Goal: Task Accomplishment & Management: Complete application form

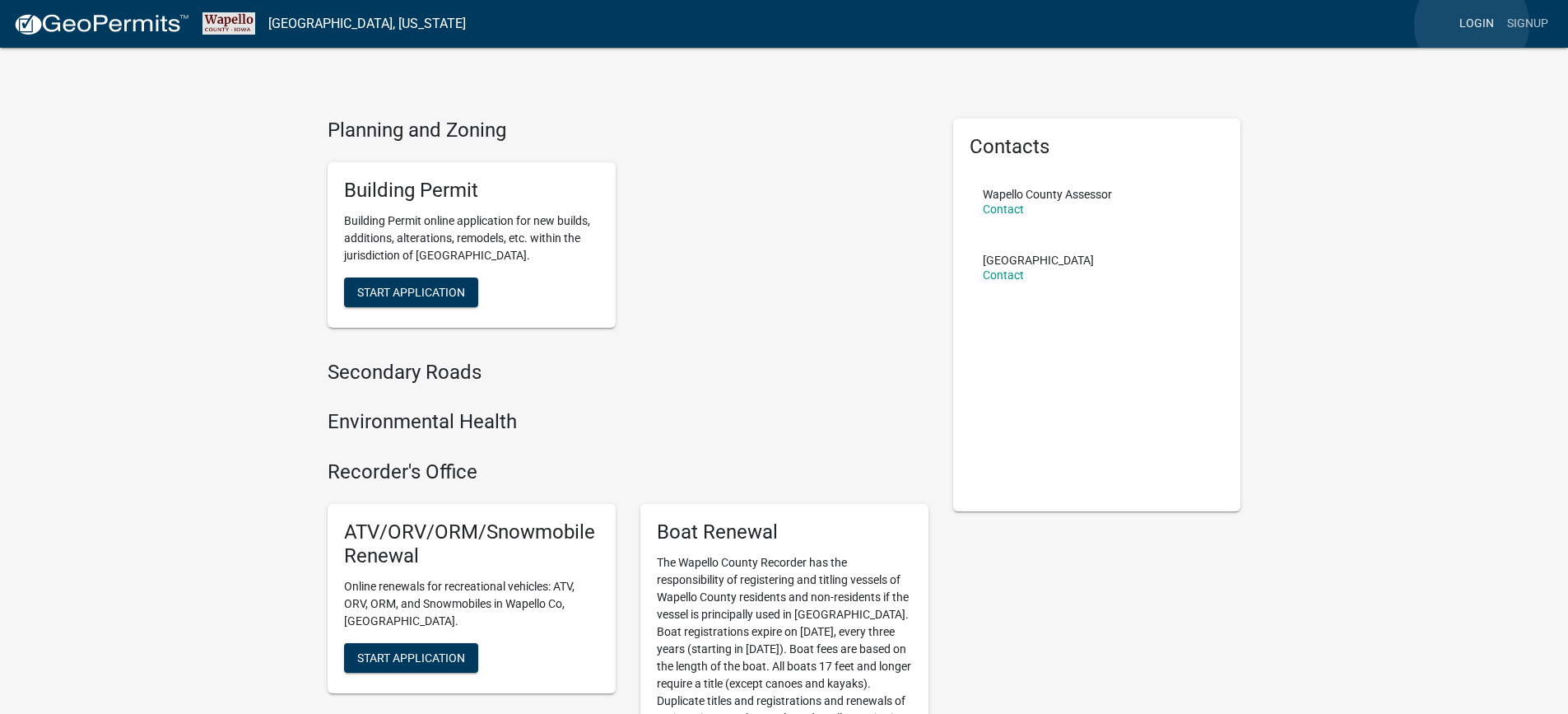
click at [1472, 24] on link "Login" at bounding box center [1477, 23] width 48 height 31
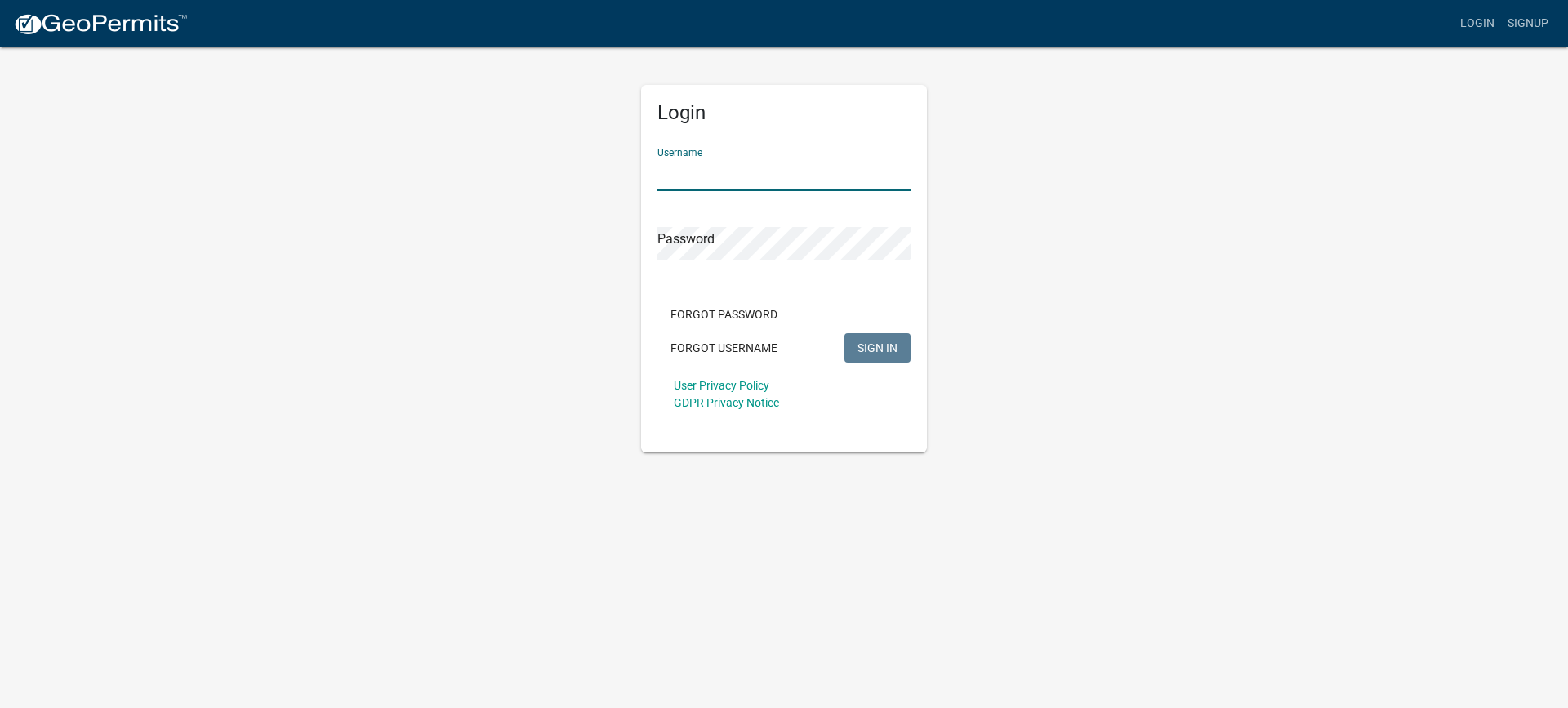
click at [781, 175] on input "Username" at bounding box center [784, 174] width 253 height 34
type input "nankab2007"
click at [845, 333] on button "SIGN IN" at bounding box center [877, 348] width 66 height 29
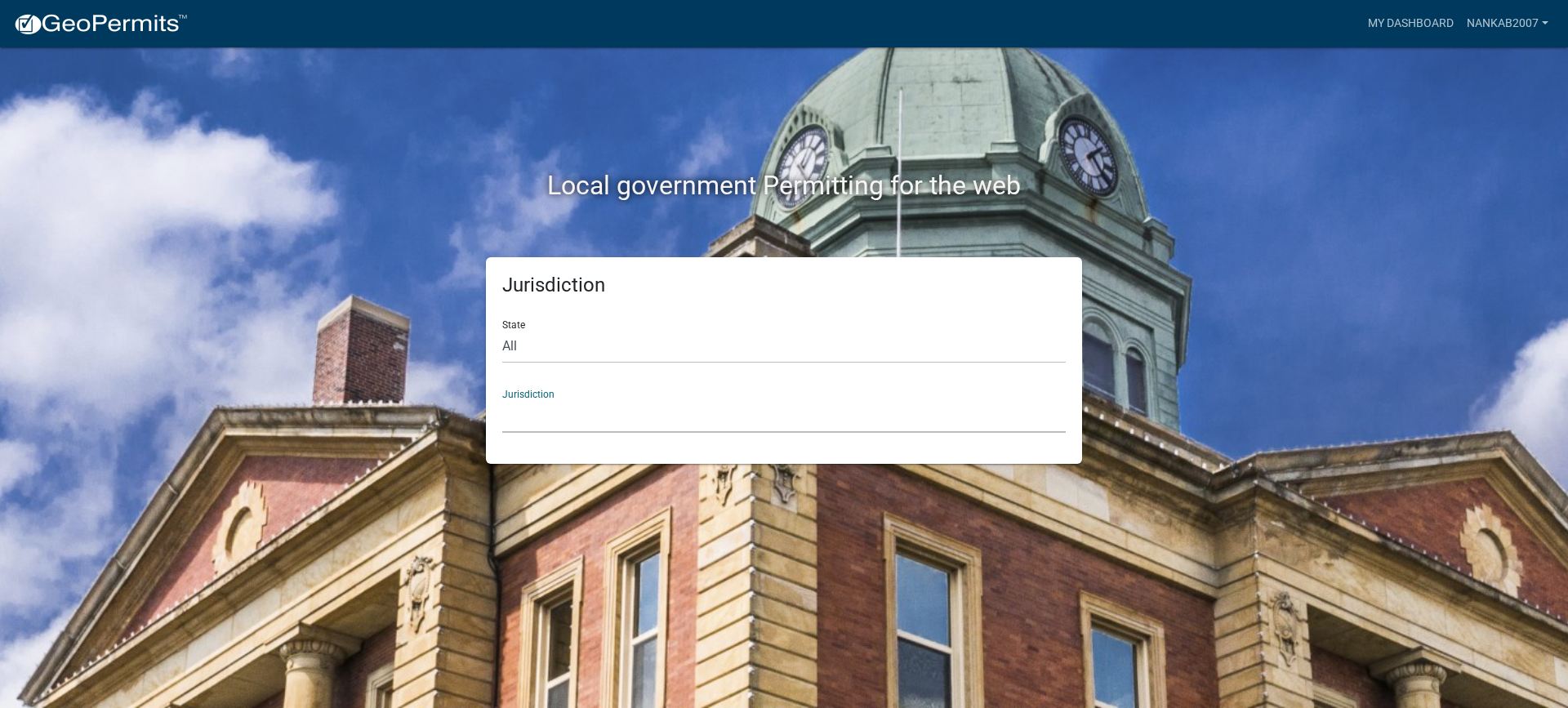
click at [567, 415] on select "[GEOGRAPHIC_DATA], [US_STATE] [GEOGRAPHIC_DATA], [US_STATE][PERSON_NAME][GEOGRA…" at bounding box center [784, 416] width 563 height 34
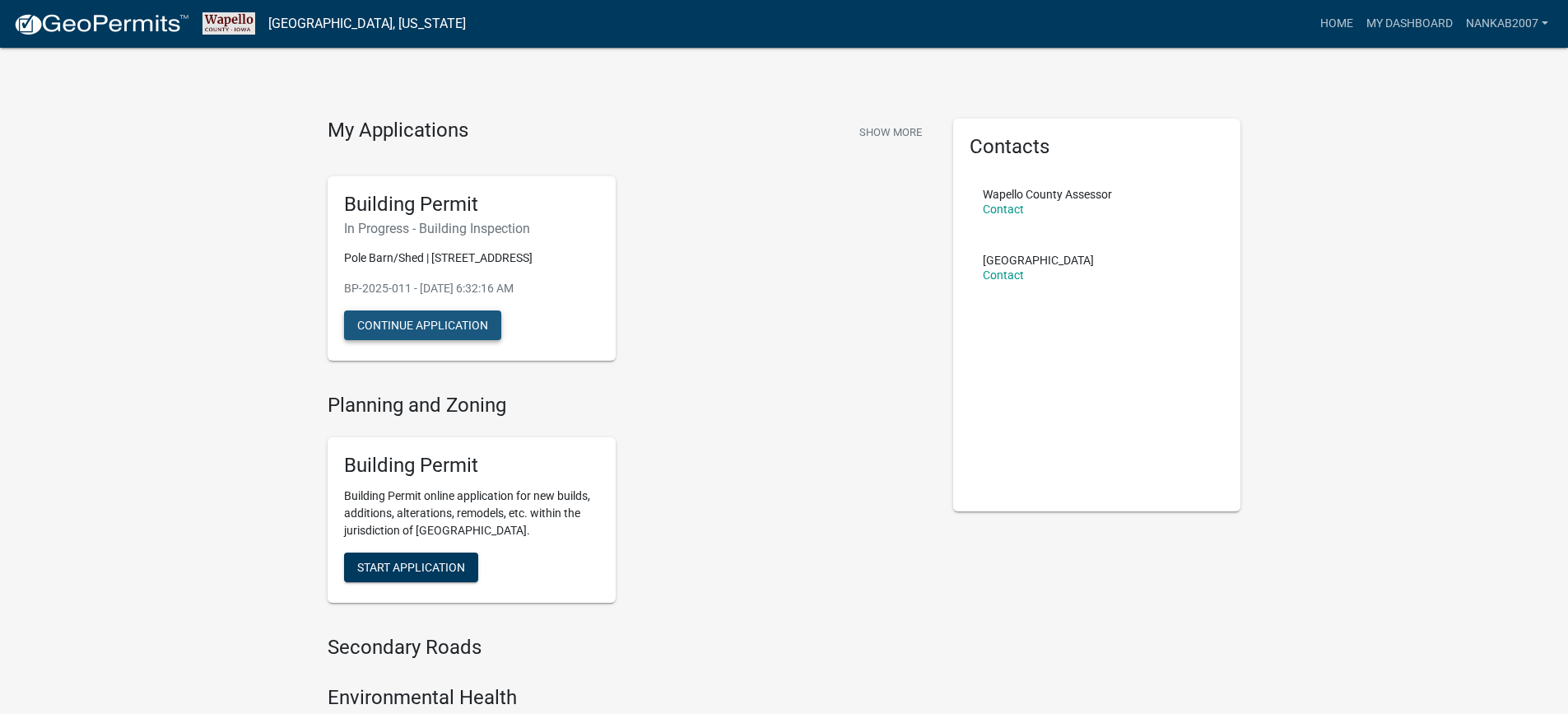
click at [427, 331] on button "Continue Application" at bounding box center [422, 326] width 157 height 30
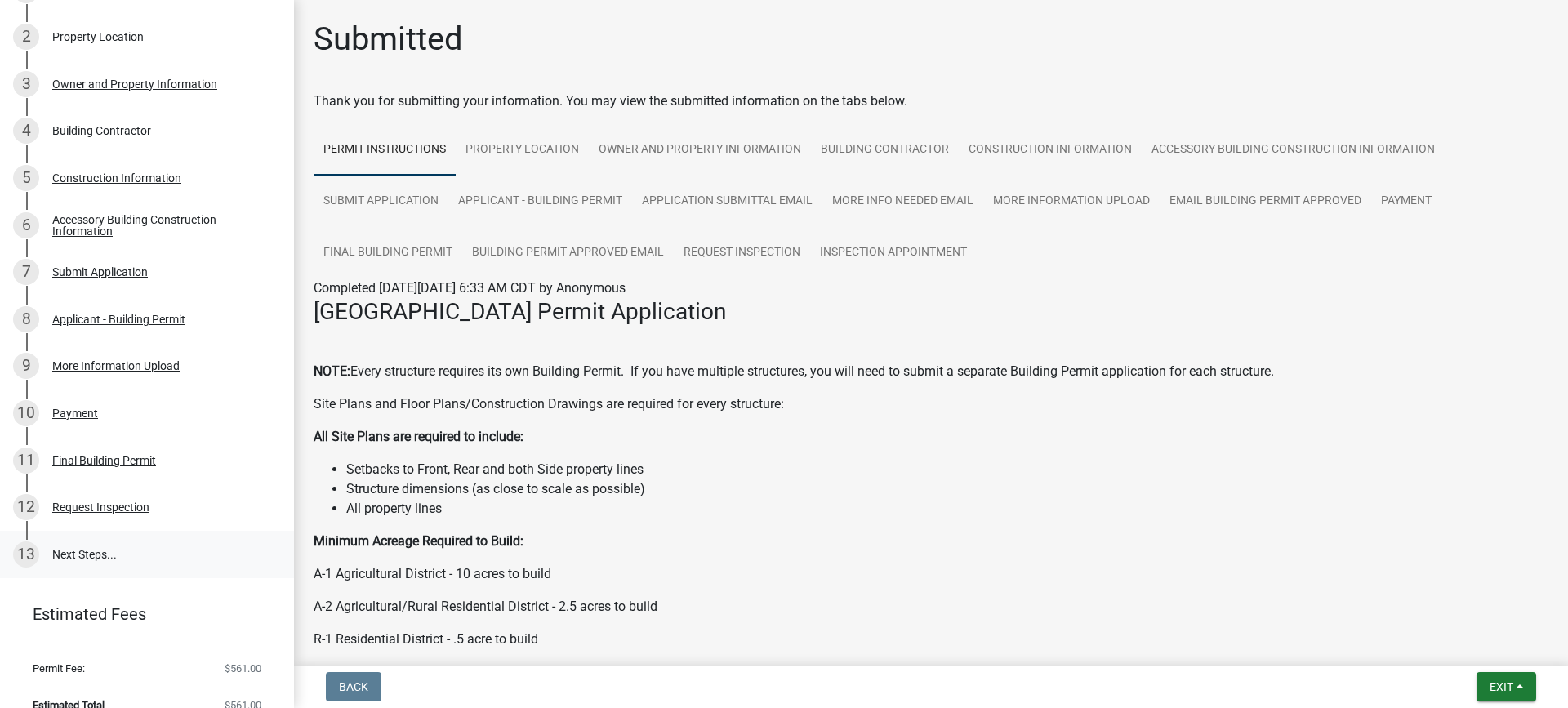
scroll to position [307, 0]
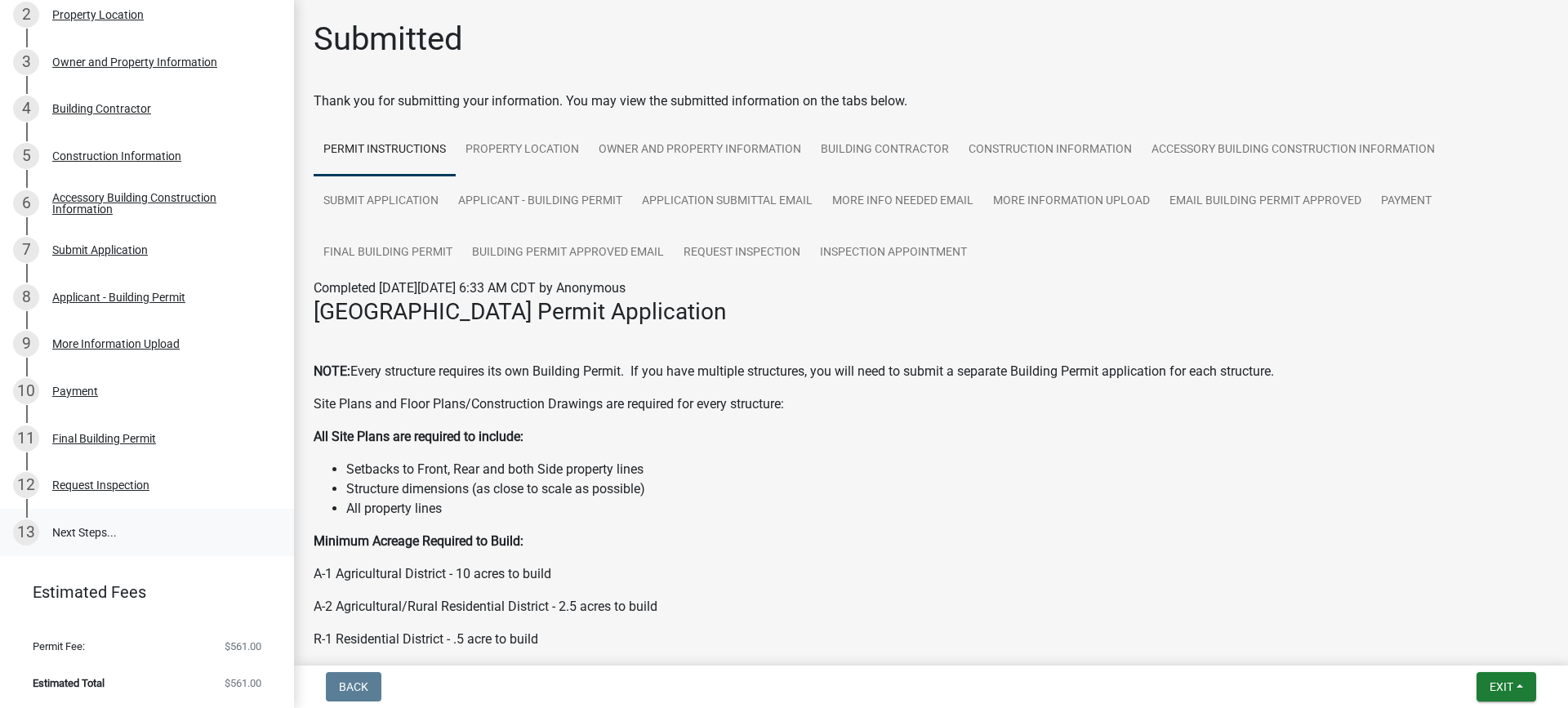
click at [87, 529] on link "13 Next Steps..." at bounding box center [146, 532] width 294 height 47
click at [401, 239] on link "Final Building Permit" at bounding box center [387, 253] width 149 height 53
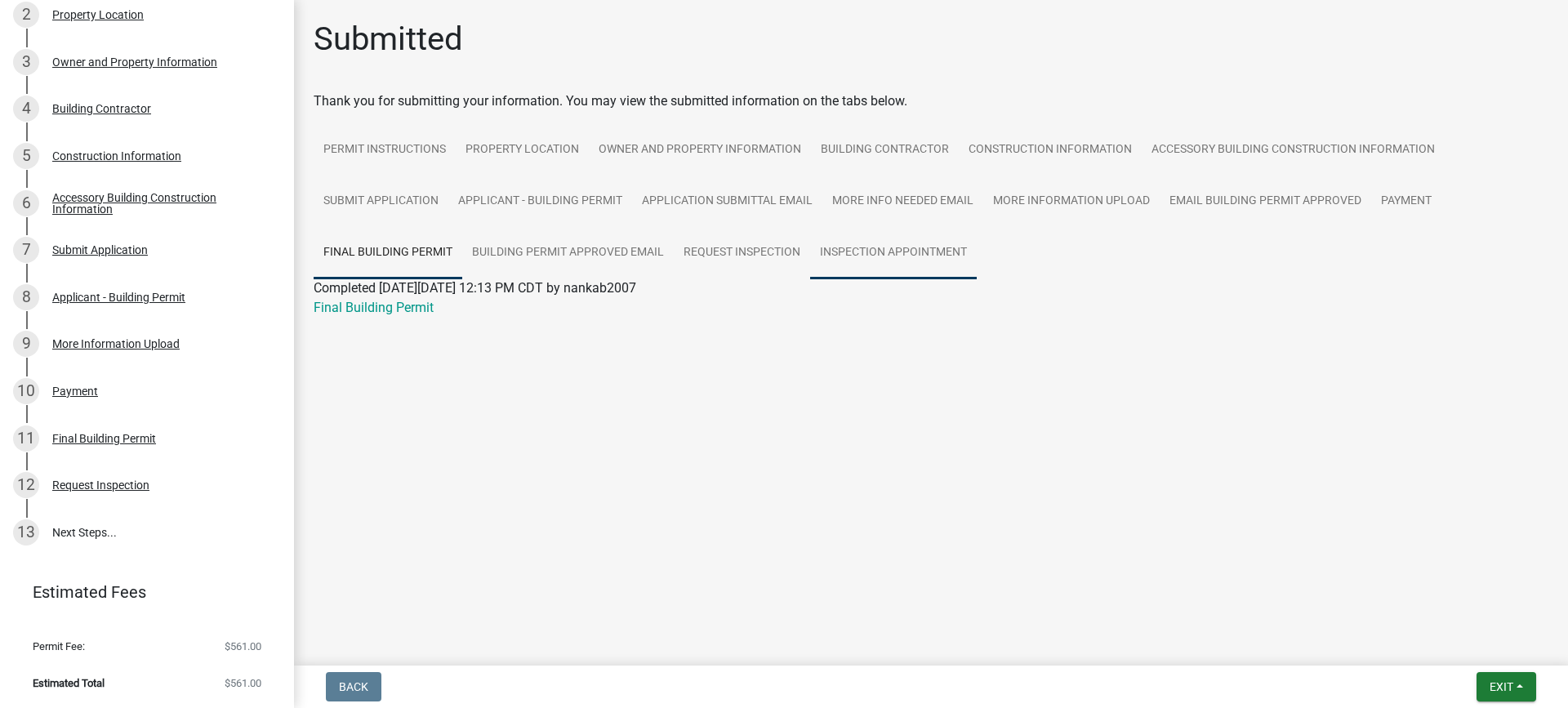
click at [916, 257] on link "Inspection Appointment" at bounding box center [893, 253] width 166 height 53
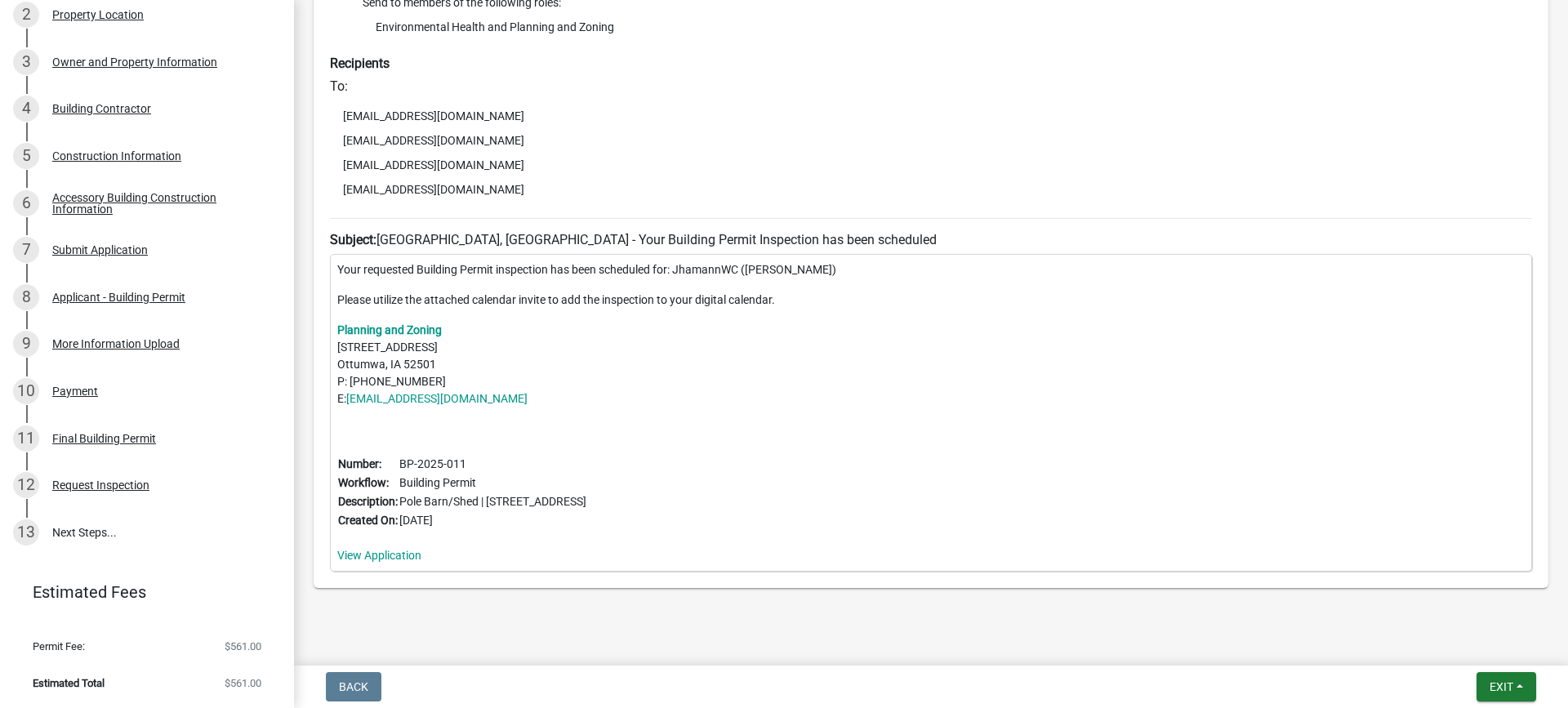
scroll to position [443, 0]
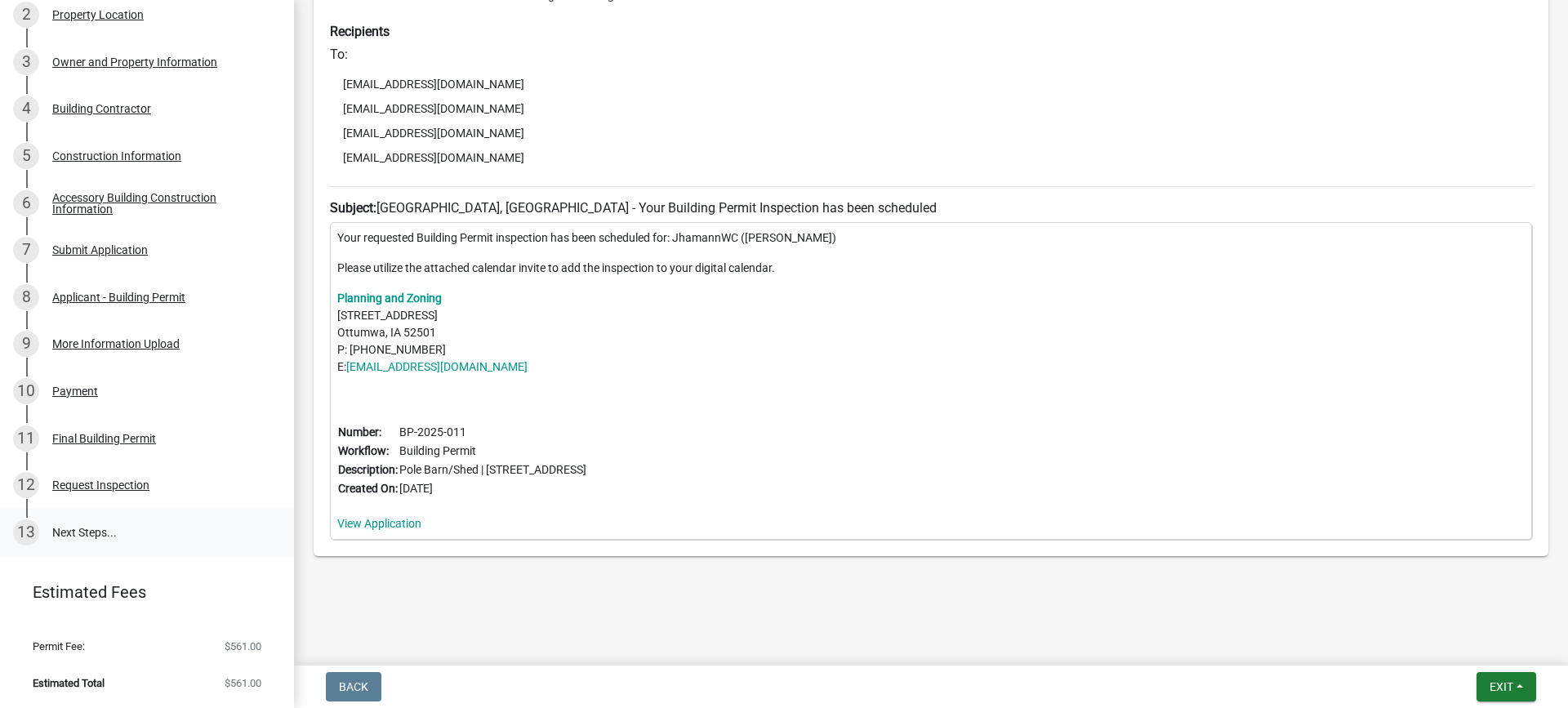
click at [93, 531] on link "13 Next Steps..." at bounding box center [146, 532] width 294 height 47
click at [90, 531] on link "13 Next Steps..." at bounding box center [146, 532] width 294 height 47
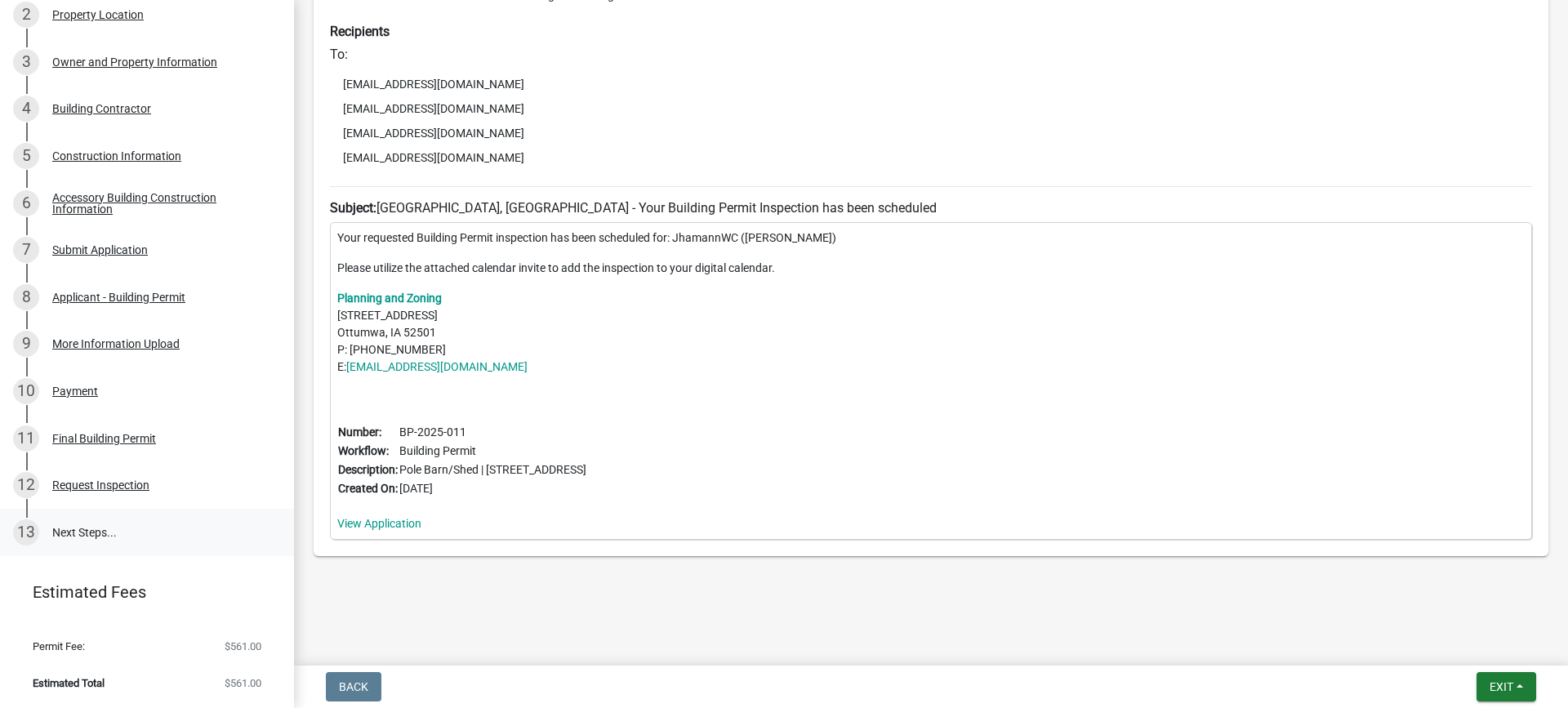
click at [55, 530] on link "13 Next Steps..." at bounding box center [146, 532] width 294 height 47
click at [22, 525] on div "13" at bounding box center [26, 532] width 26 height 26
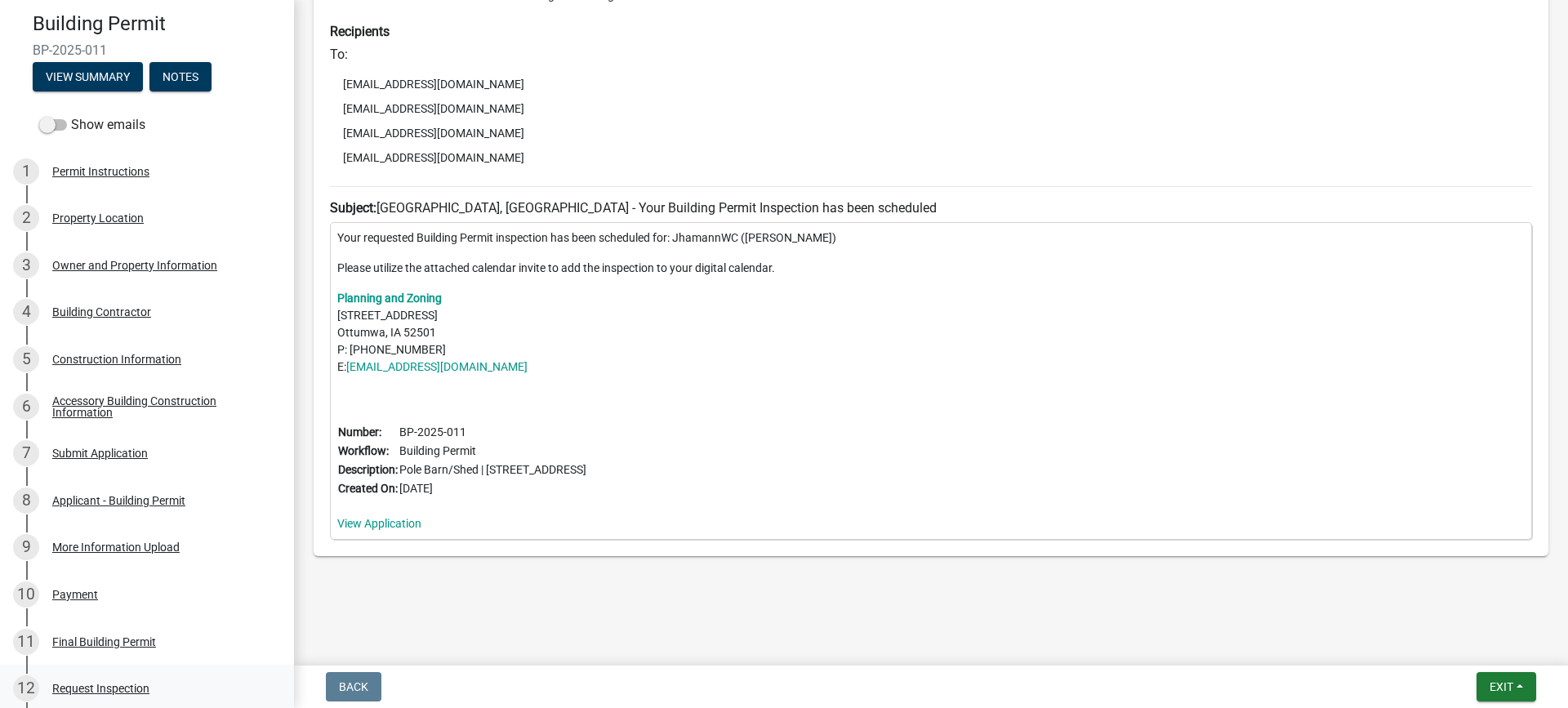
scroll to position [0, 0]
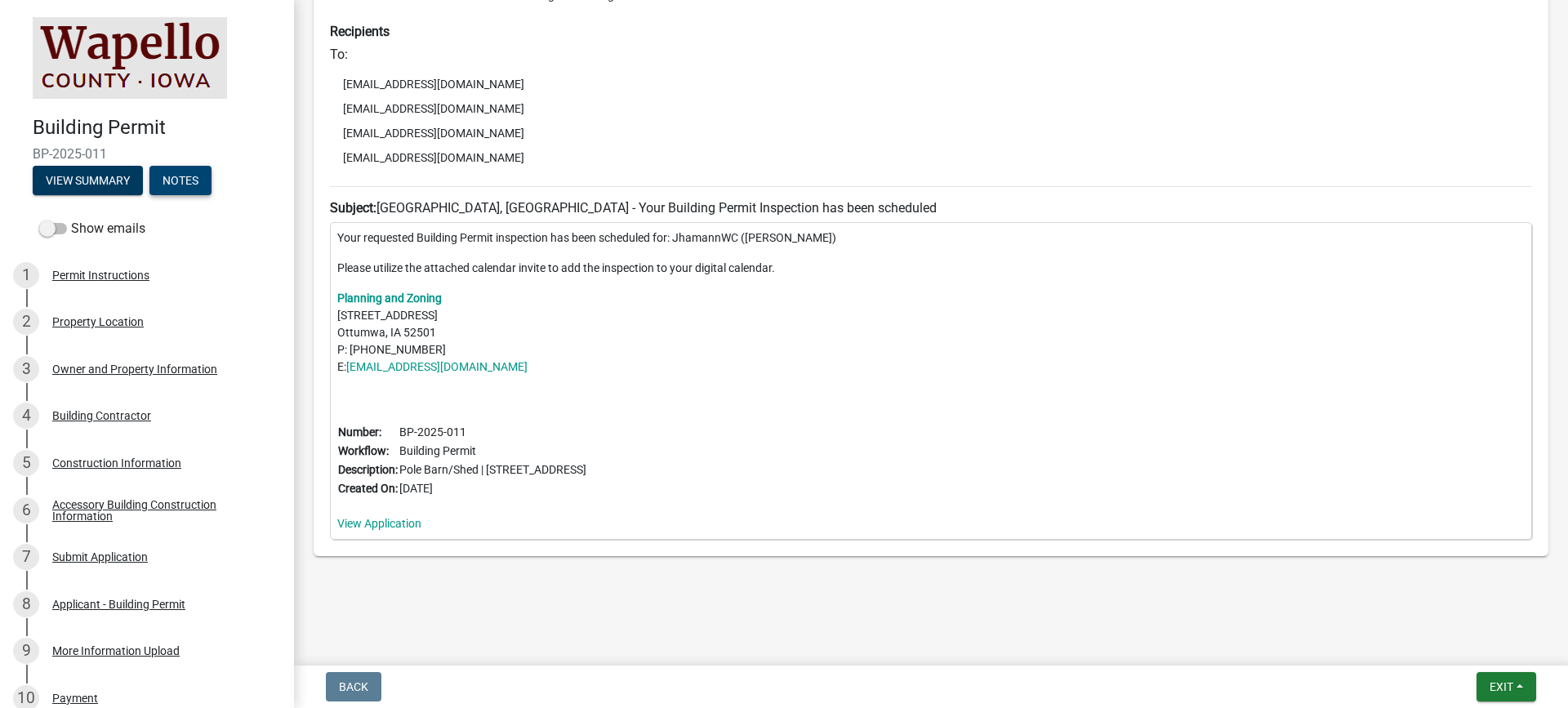
click at [165, 180] on button "Notes" at bounding box center [181, 181] width 62 height 29
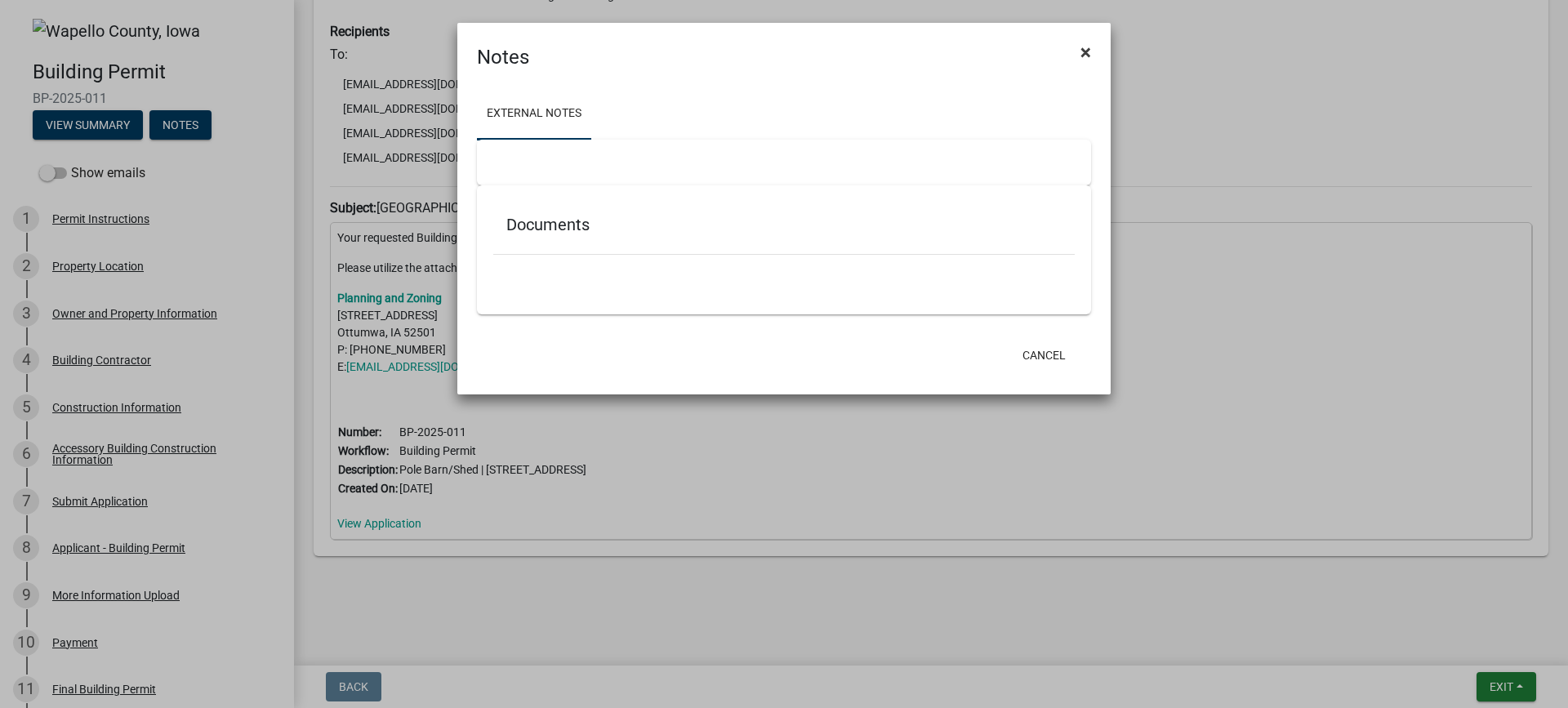
click at [1094, 54] on button "×" at bounding box center [1085, 52] width 37 height 46
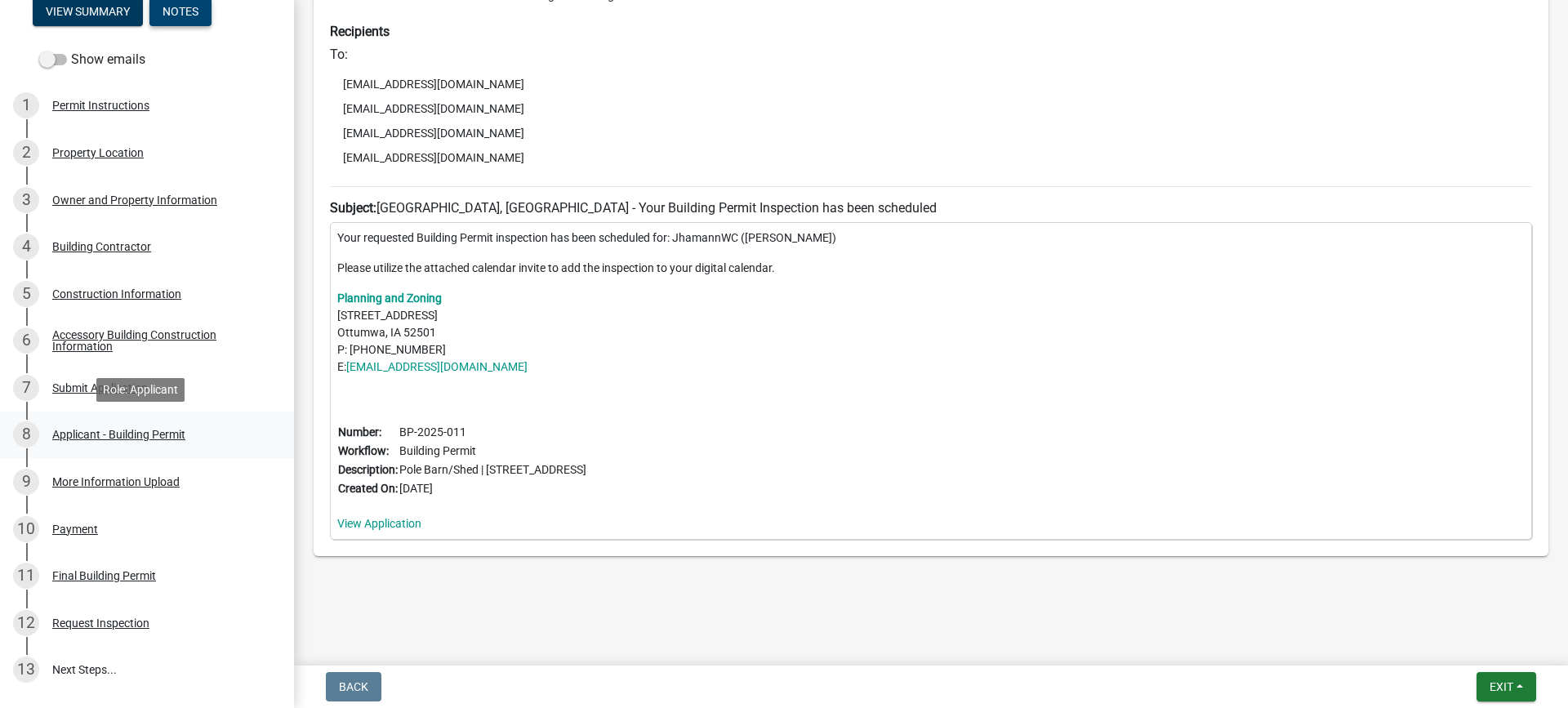
scroll to position [251, 0]
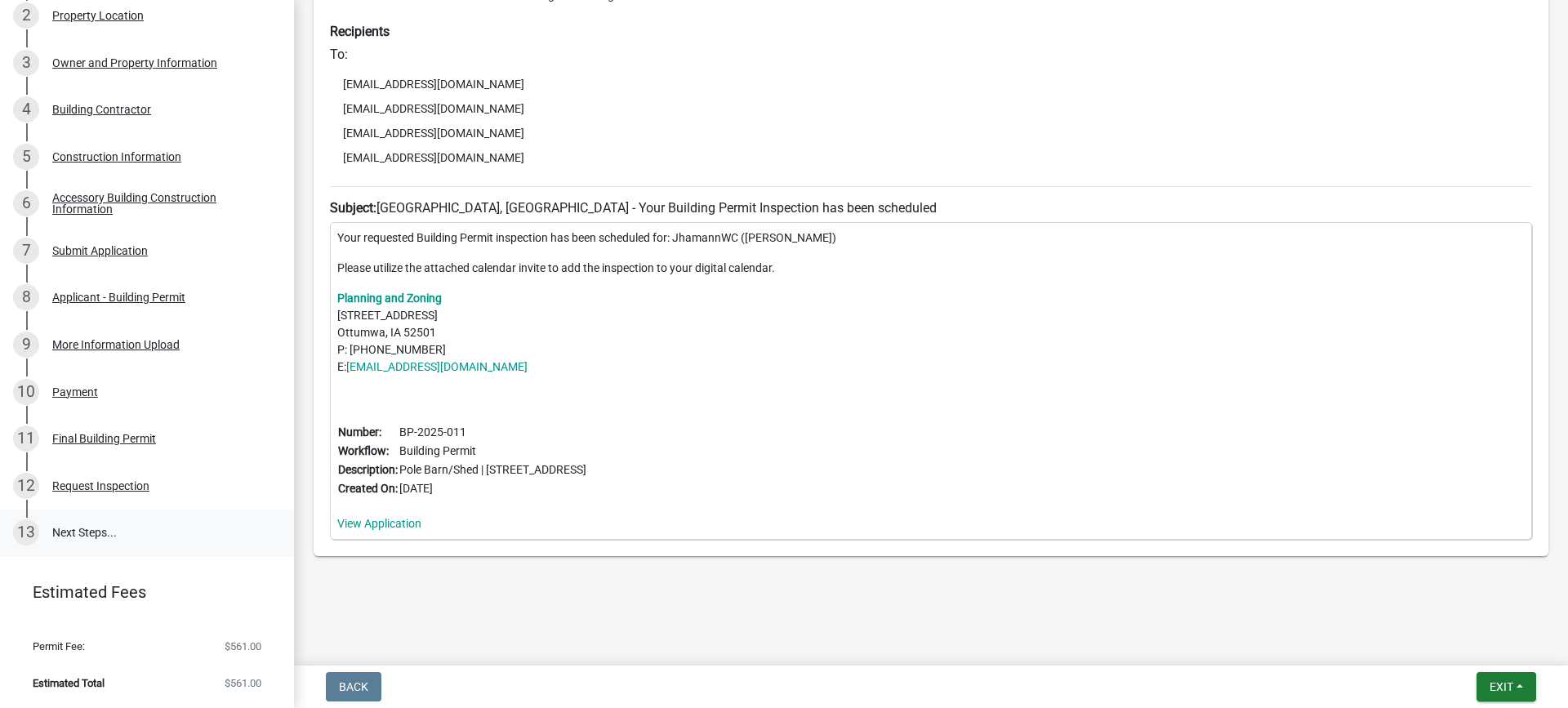
click at [102, 532] on link "13 Next Steps..." at bounding box center [146, 533] width 294 height 47
click at [82, 525] on link "13 Next Steps..." at bounding box center [146, 533] width 294 height 47
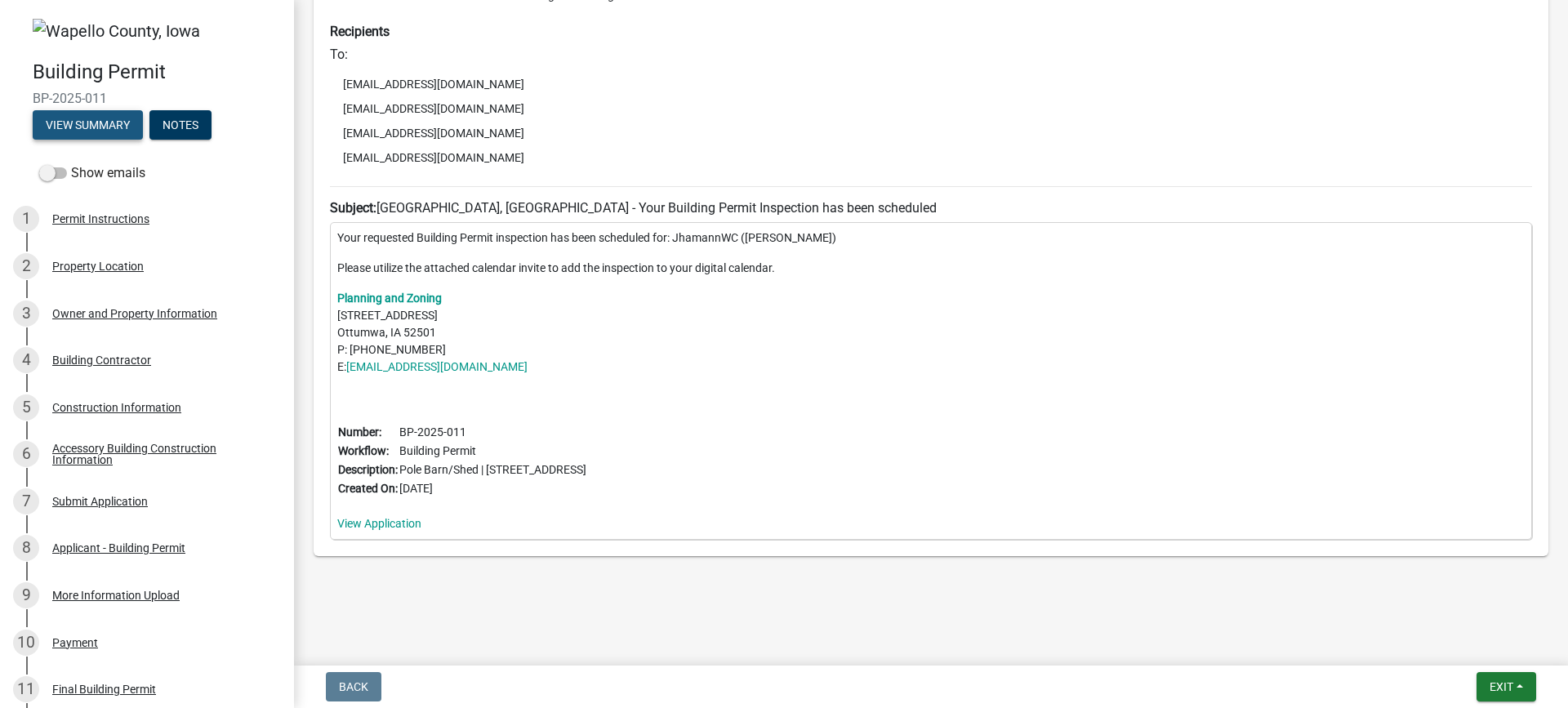
click at [72, 130] on button "View Summary" at bounding box center [88, 125] width 110 height 29
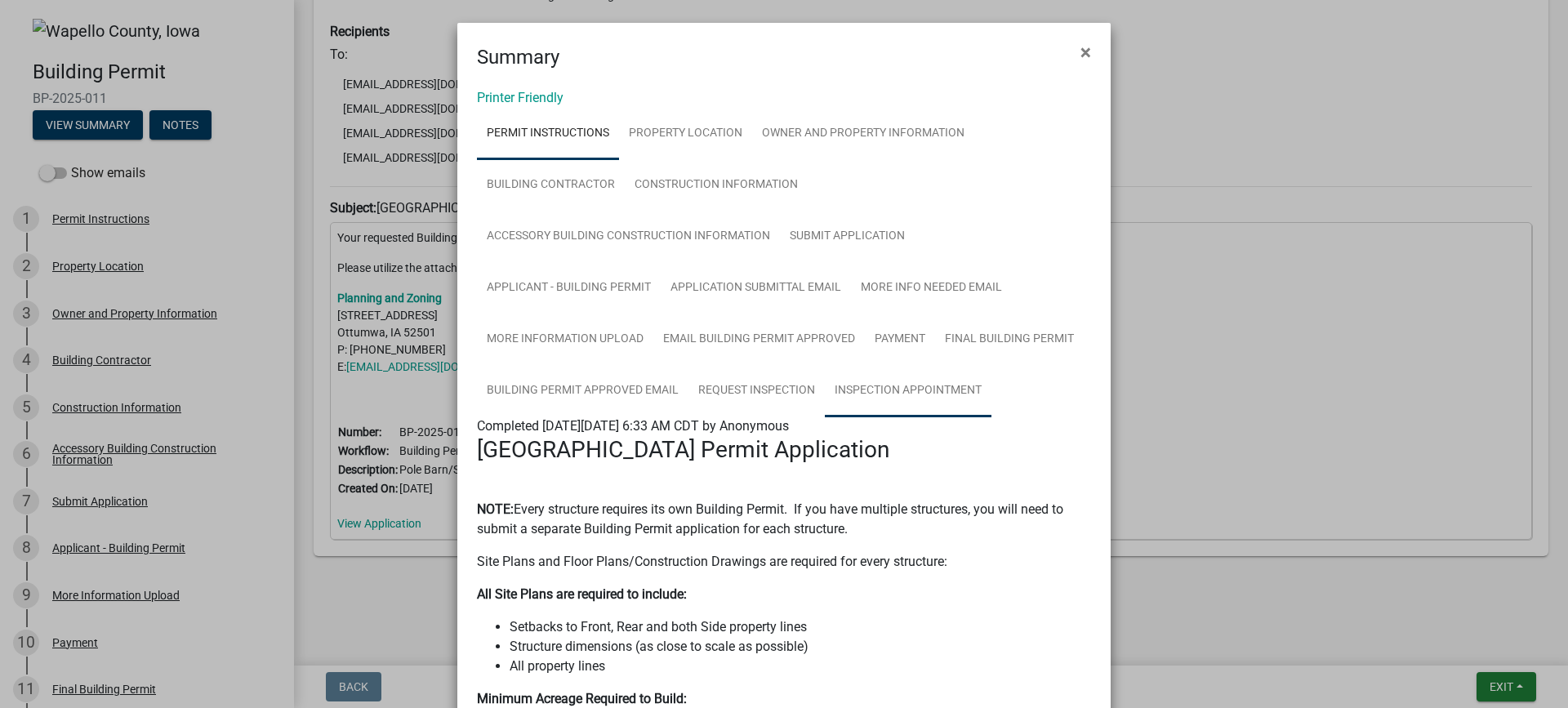
click at [939, 399] on link "Inspection Appointment" at bounding box center [908, 391] width 166 height 53
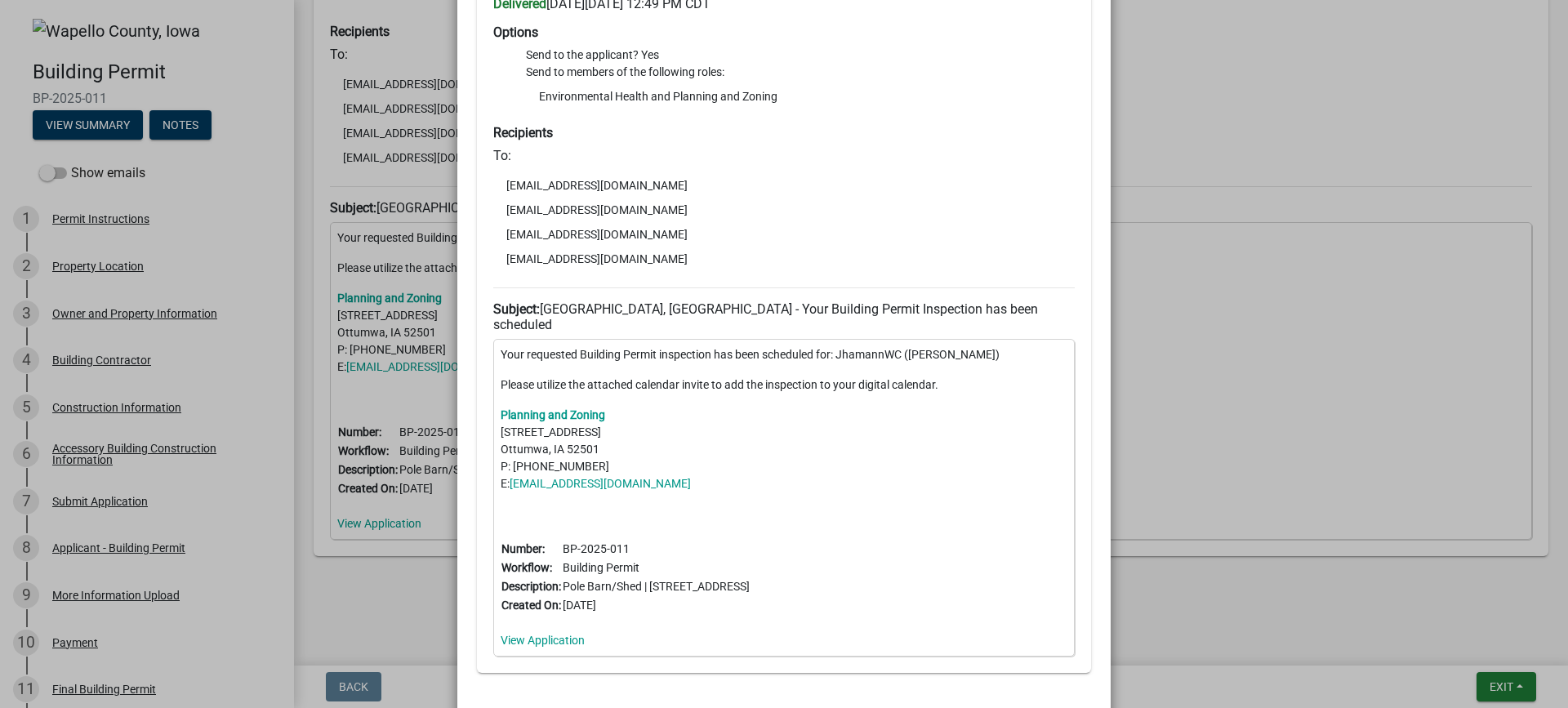
scroll to position [571, 0]
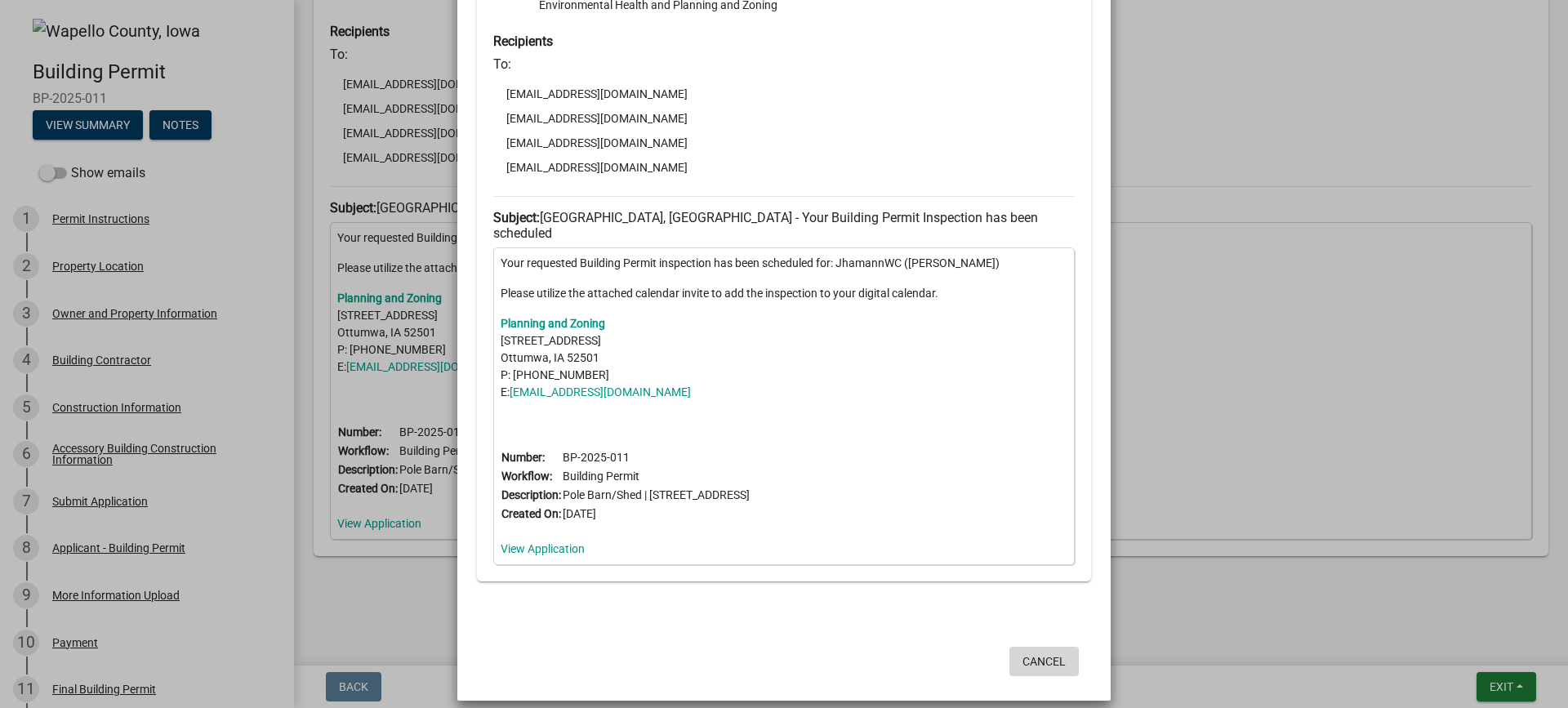
click at [1055, 647] on button "Cancel" at bounding box center [1044, 661] width 70 height 29
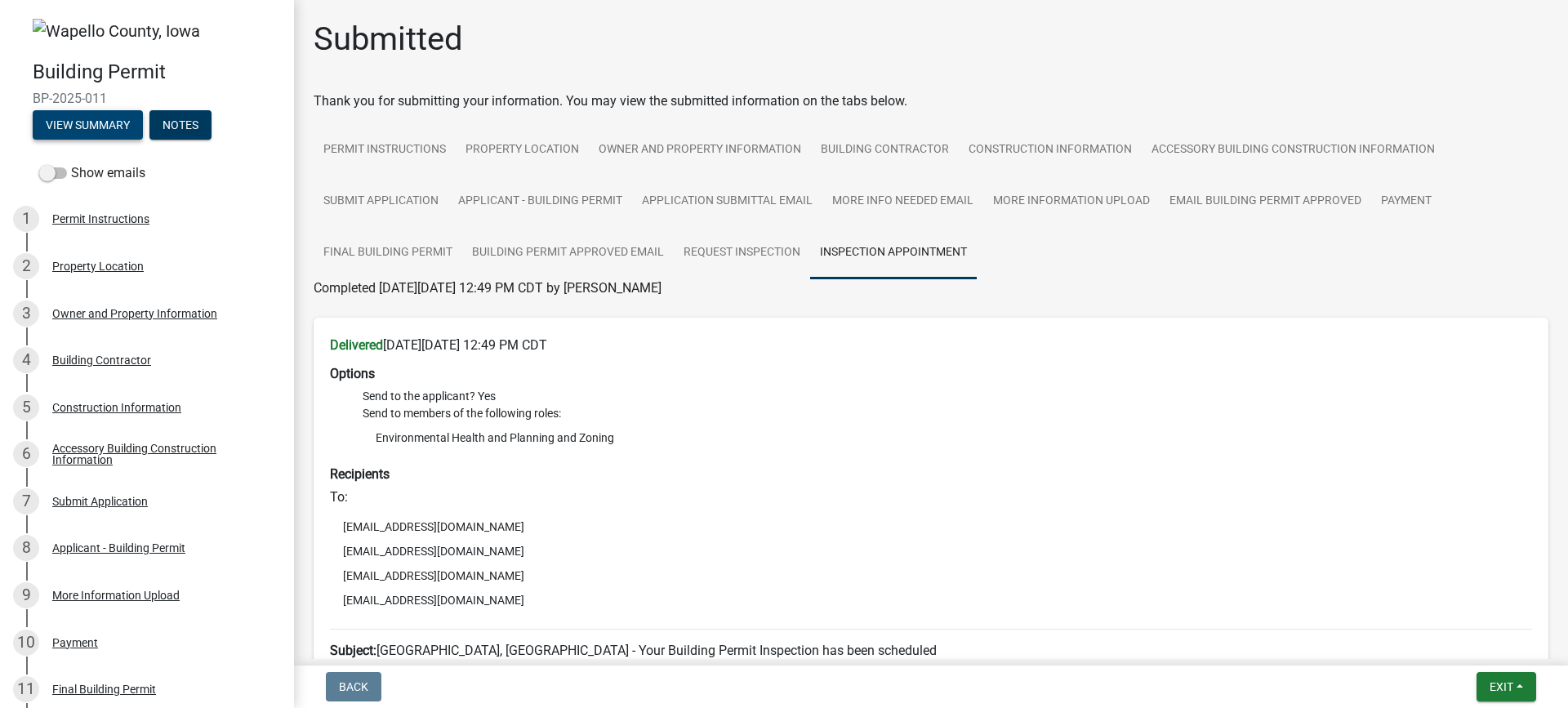
scroll to position [443, 0]
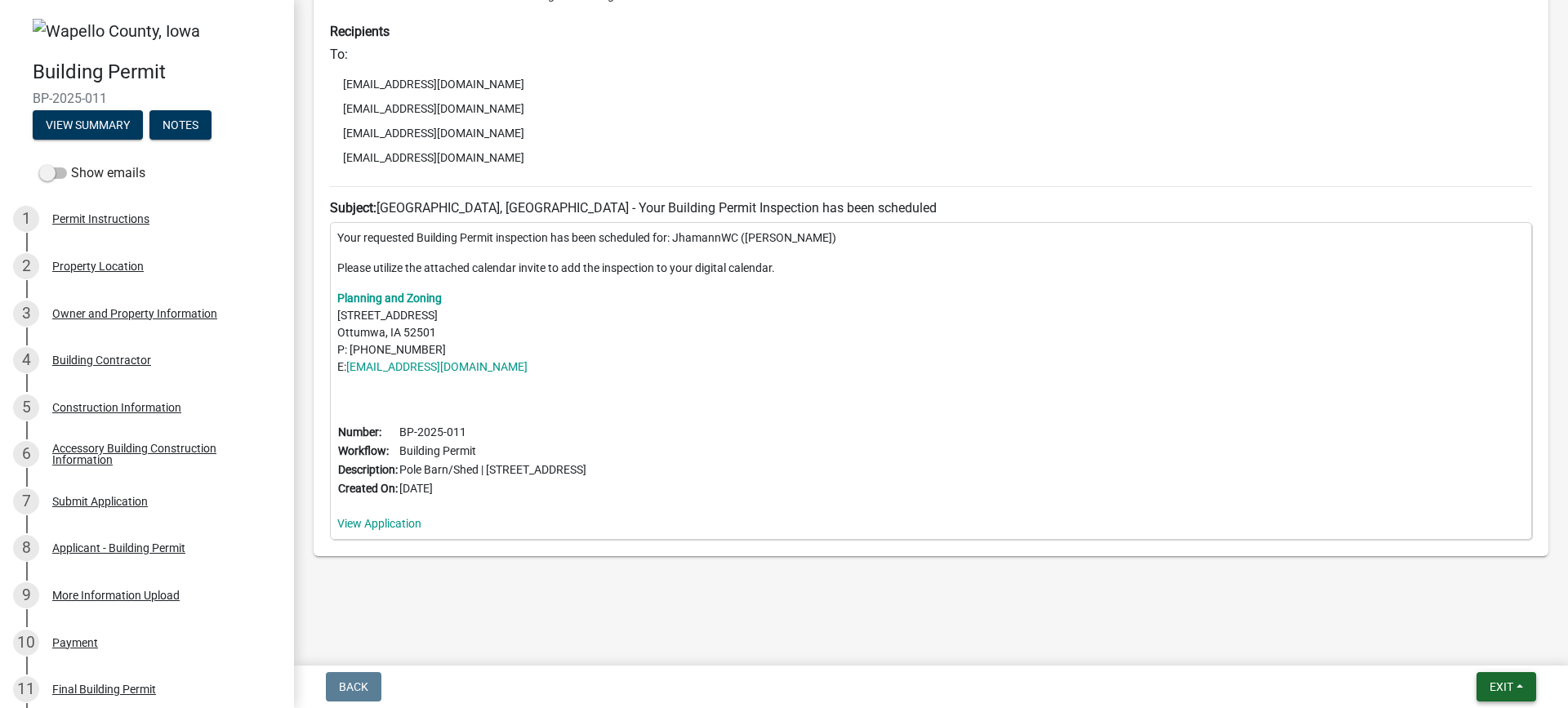
click at [1524, 686] on button "Exit" at bounding box center [1506, 686] width 59 height 29
click at [1447, 646] on button "Save & Exit" at bounding box center [1471, 644] width 131 height 40
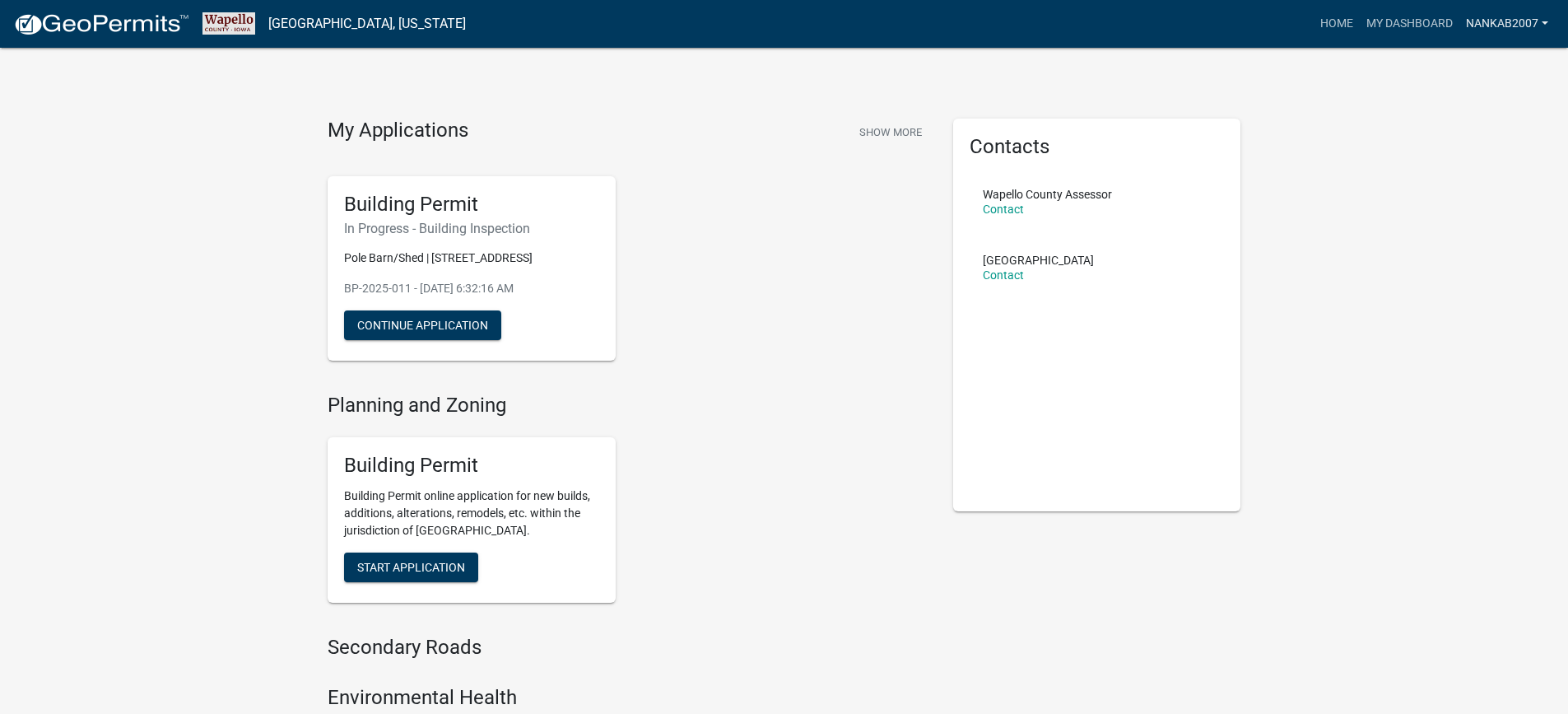
click at [1499, 36] on link "nankab2007" at bounding box center [1507, 23] width 96 height 31
click at [1498, 120] on link "Logout" at bounding box center [1490, 122] width 132 height 40
